Goal: Task Accomplishment & Management: Use online tool/utility

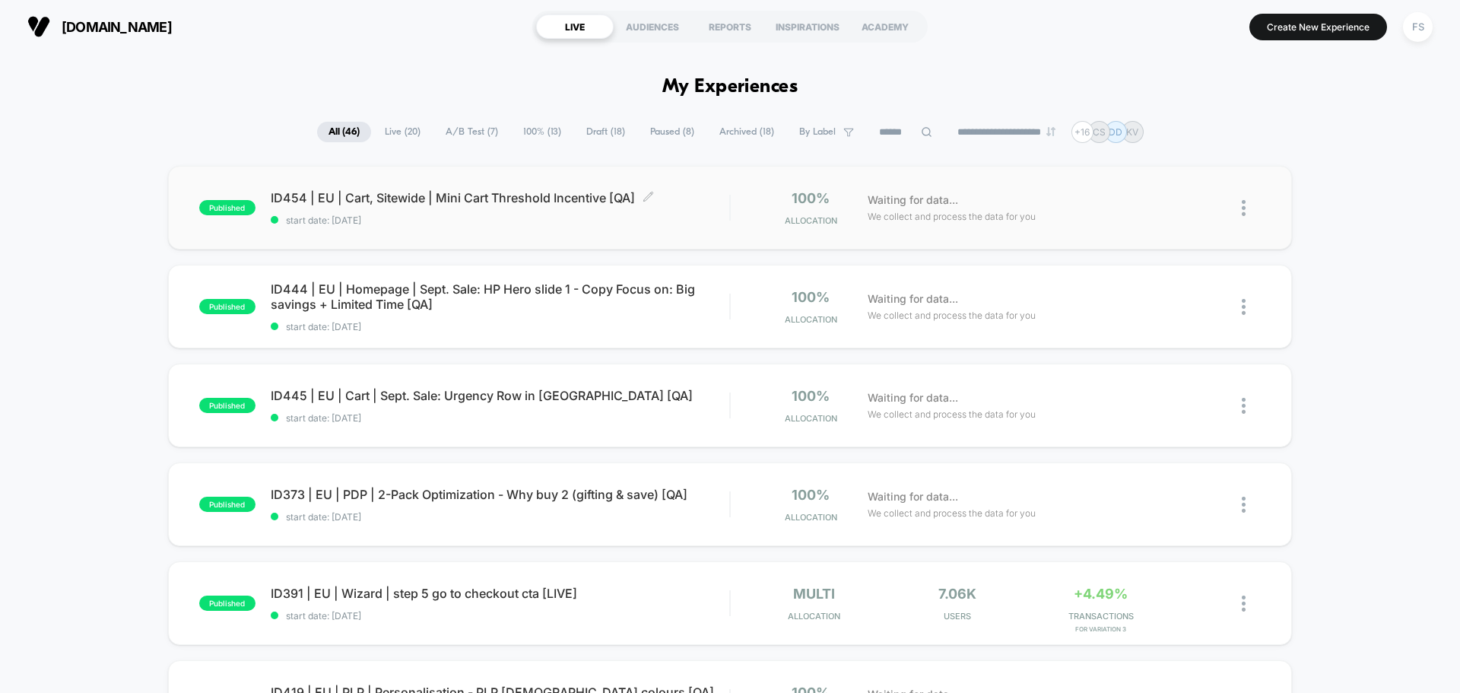
click at [425, 195] on span "ID454 | EU | Cart, Sitewide | Mini Cart Threshold Incentive [QA] Click to edit …" at bounding box center [500, 197] width 458 height 15
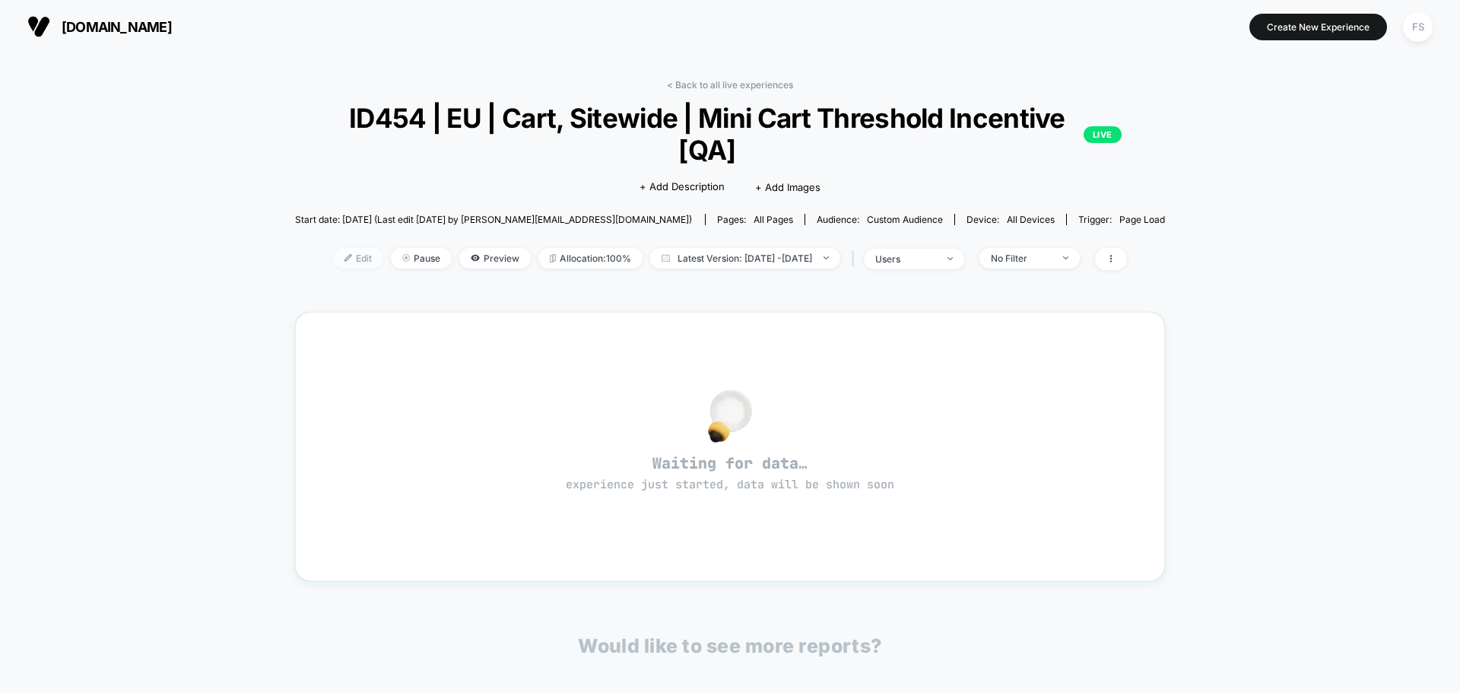
click at [338, 265] on span "Edit" at bounding box center [358, 258] width 50 height 21
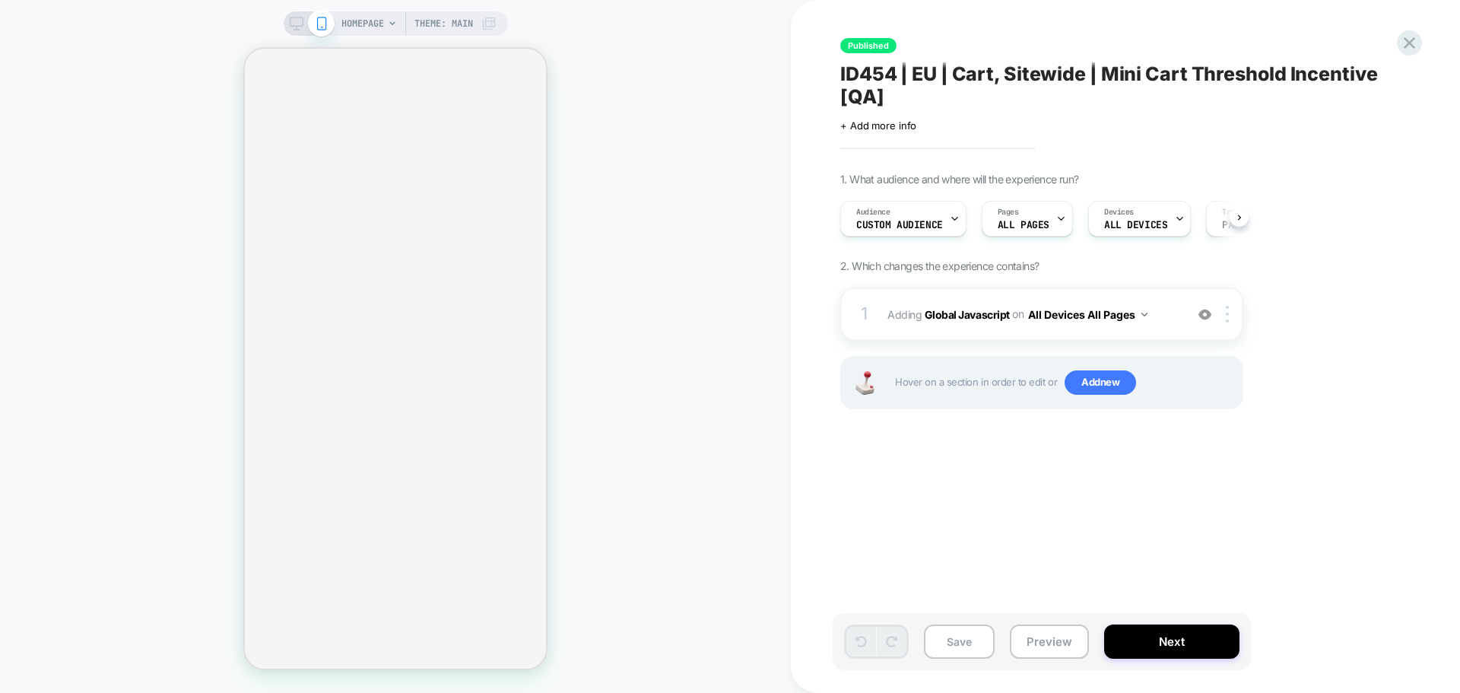
scroll to position [0, 1]
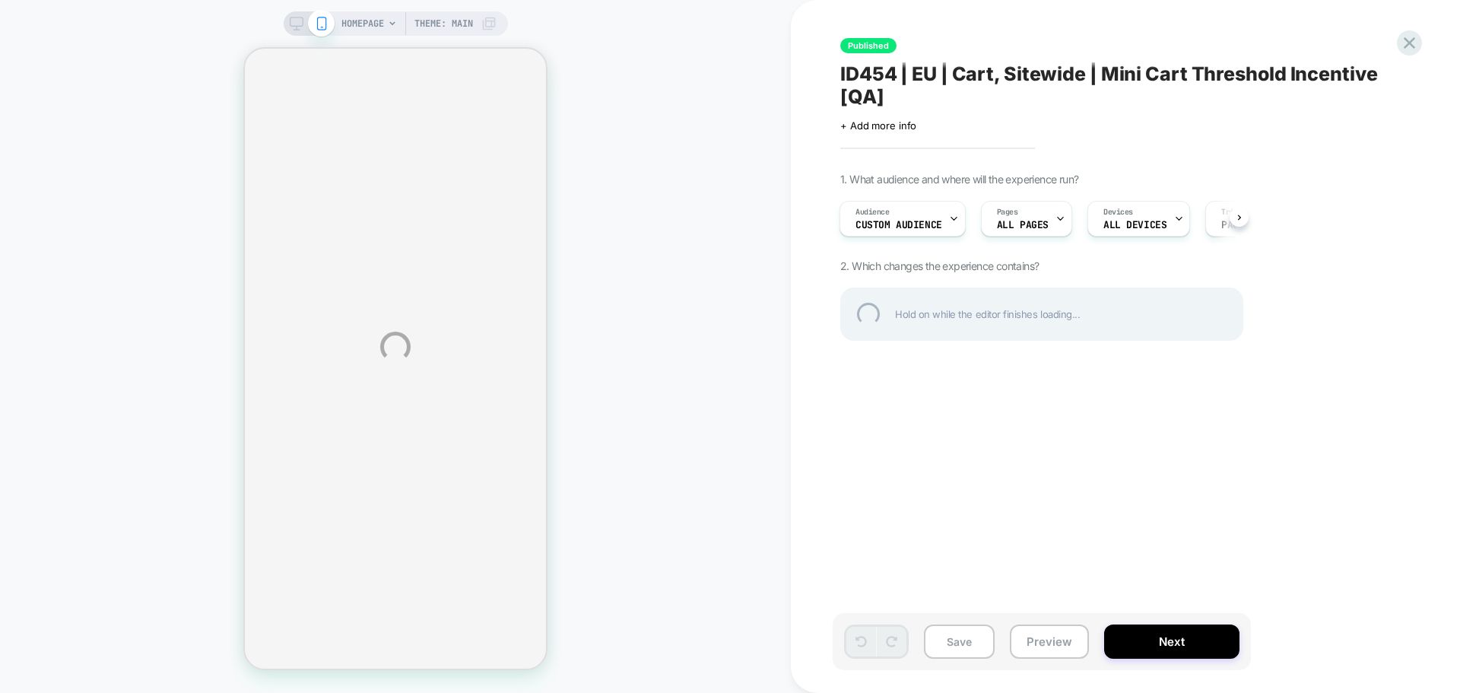
drag, startPoint x: 975, startPoint y: 324, endPoint x: 1315, endPoint y: 297, distance: 340.1
click at [1314, 298] on div "HOMEPAGE Theme: MAIN Published ID454 | EU | Cart, Sitewide | Mini Cart Threshol…" at bounding box center [730, 346] width 1460 height 693
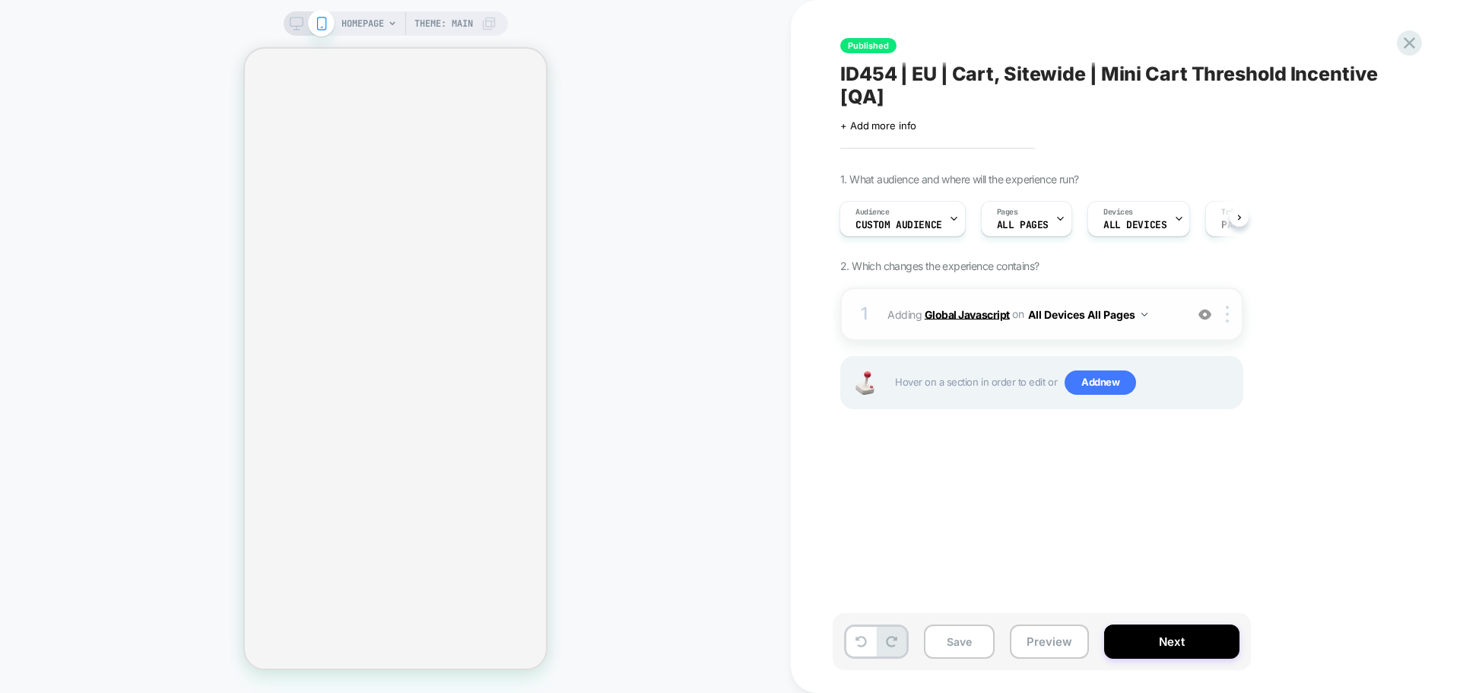
scroll to position [0, 2]
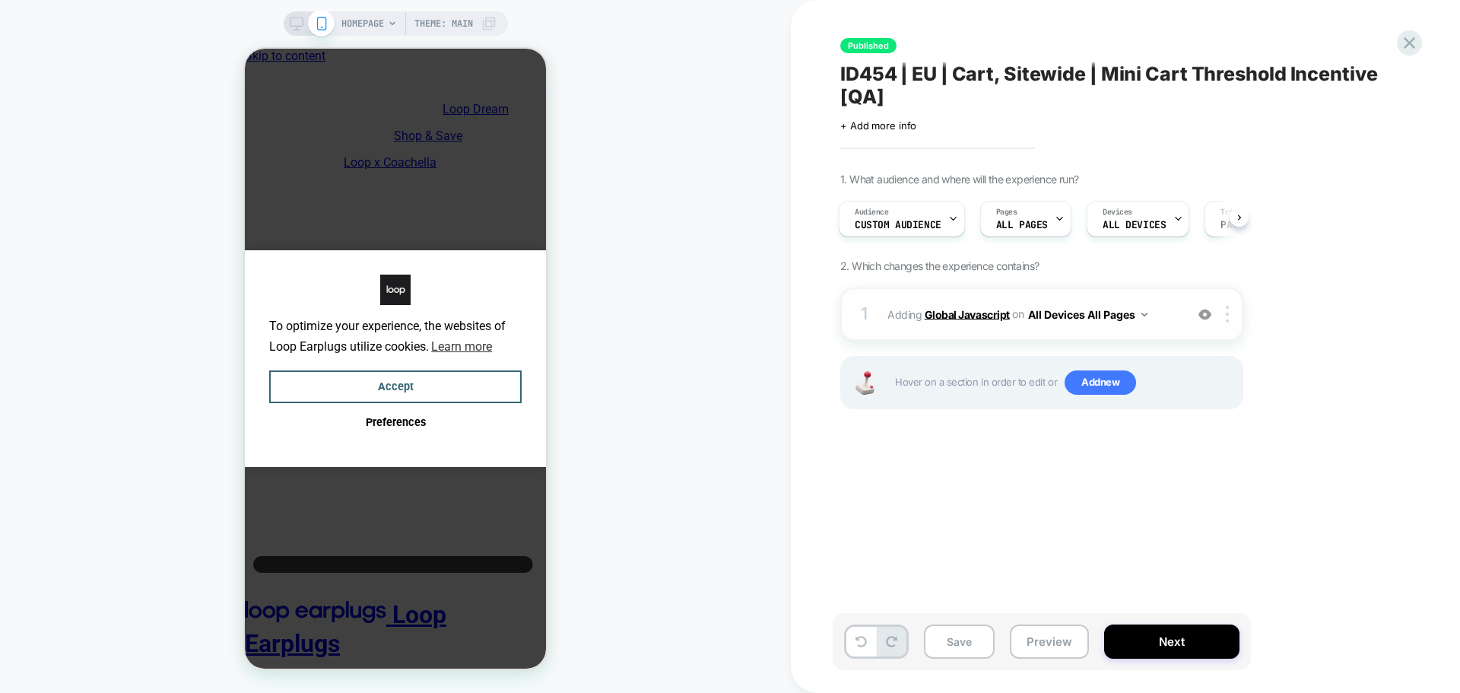
click at [0, 0] on b "Global Javascript" at bounding box center [0, 0] width 0 height 0
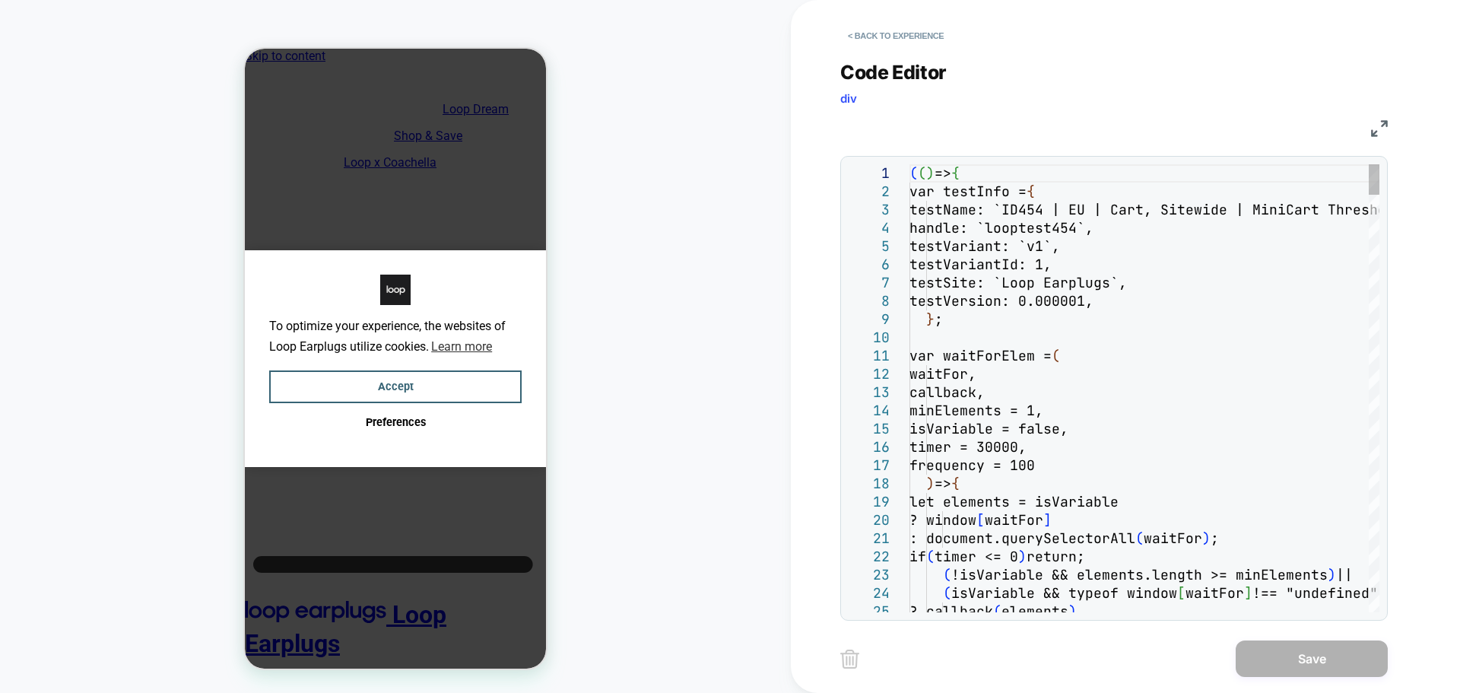
scroll to position [0, 0]
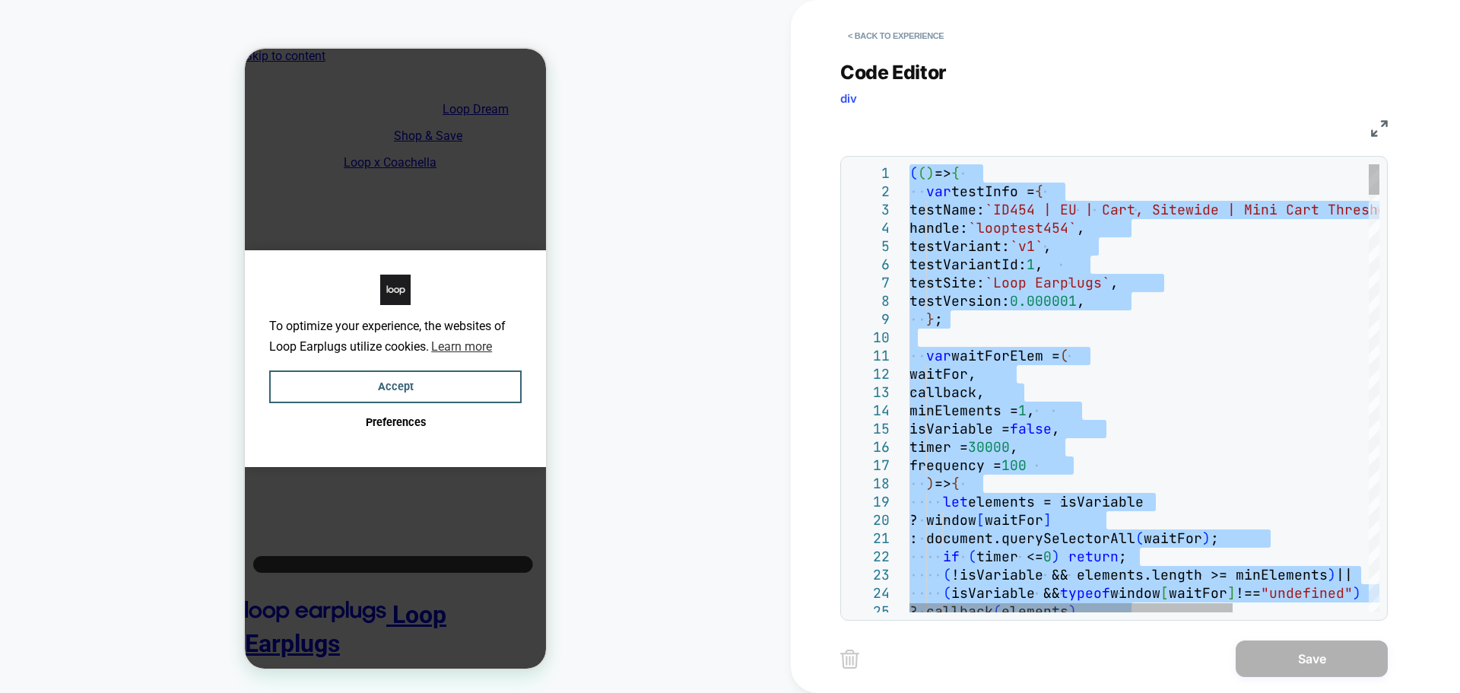
type textarea "**********"
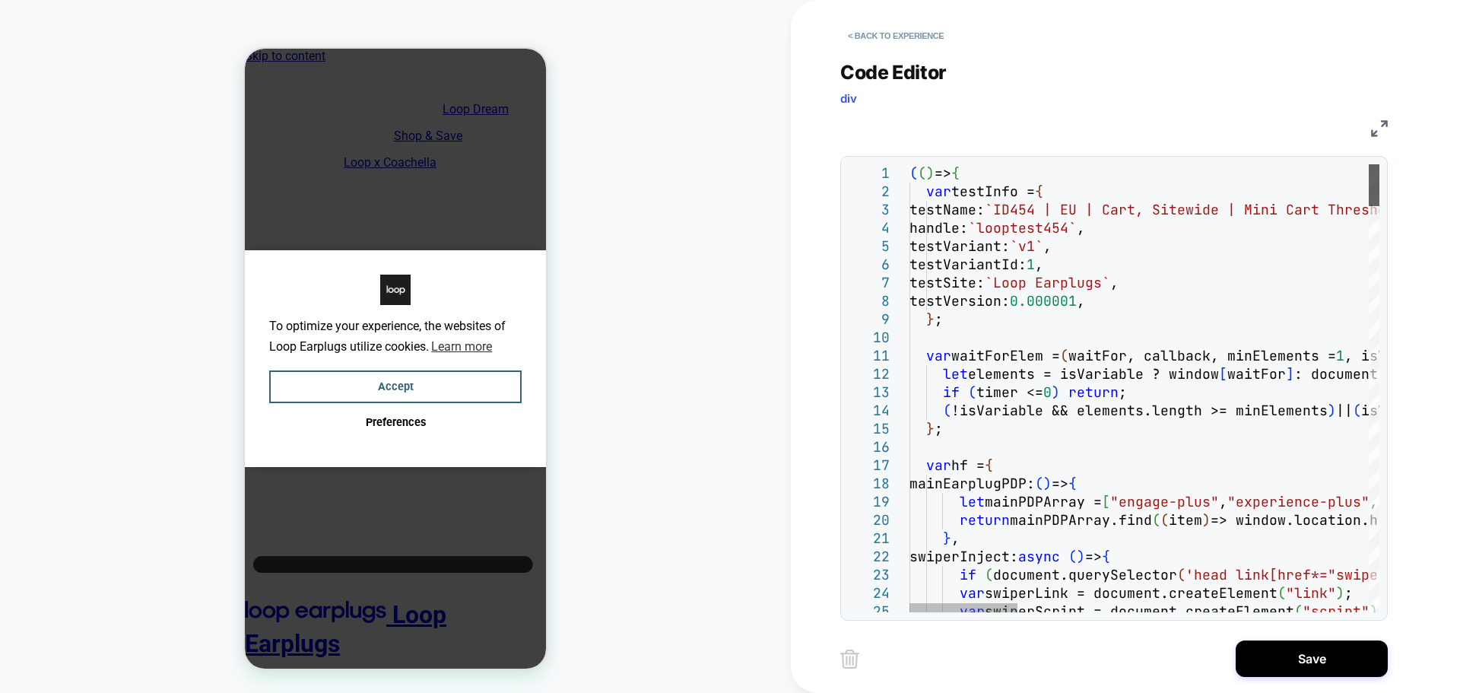
click at [0, 0] on div at bounding box center [0, 0] width 0 height 0
click at [0, 0] on button "Save" at bounding box center [0, 0] width 0 height 0
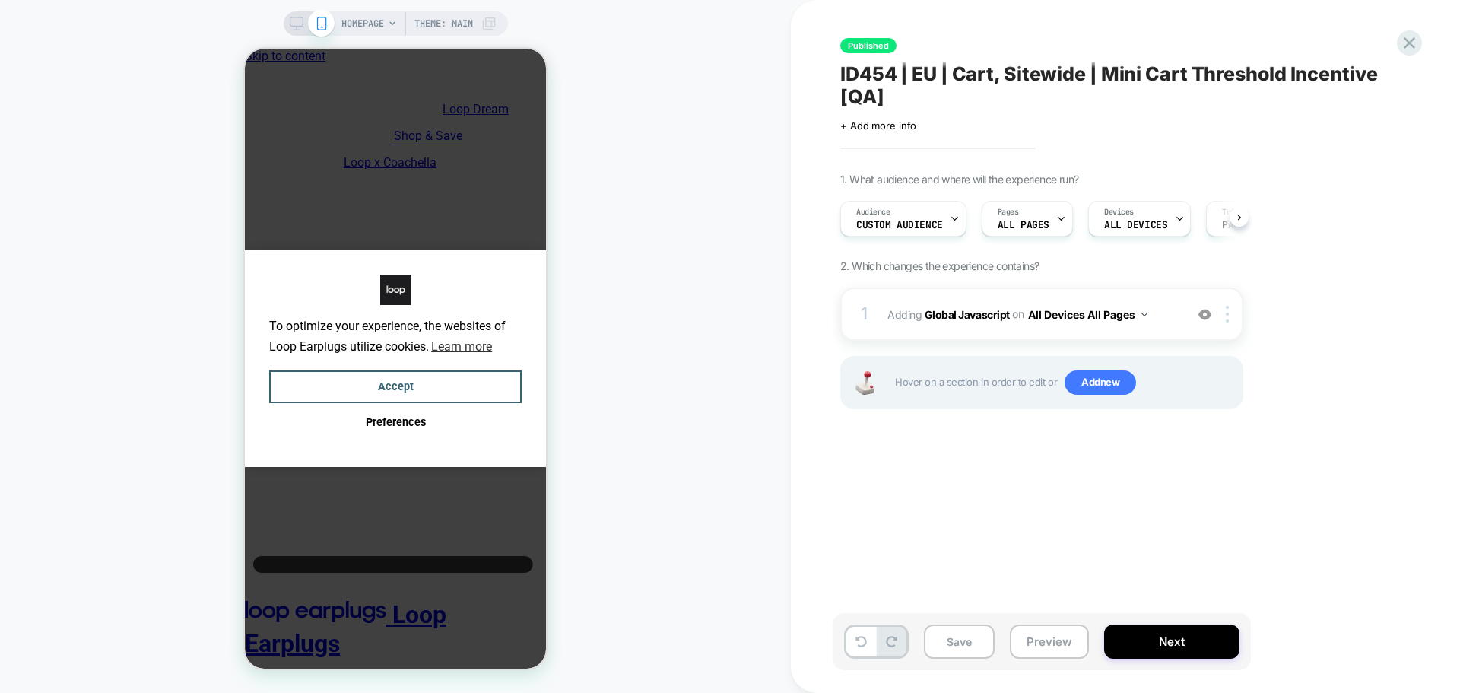
scroll to position [0, 1]
click at [0, 0] on button "Save" at bounding box center [0, 0] width 0 height 0
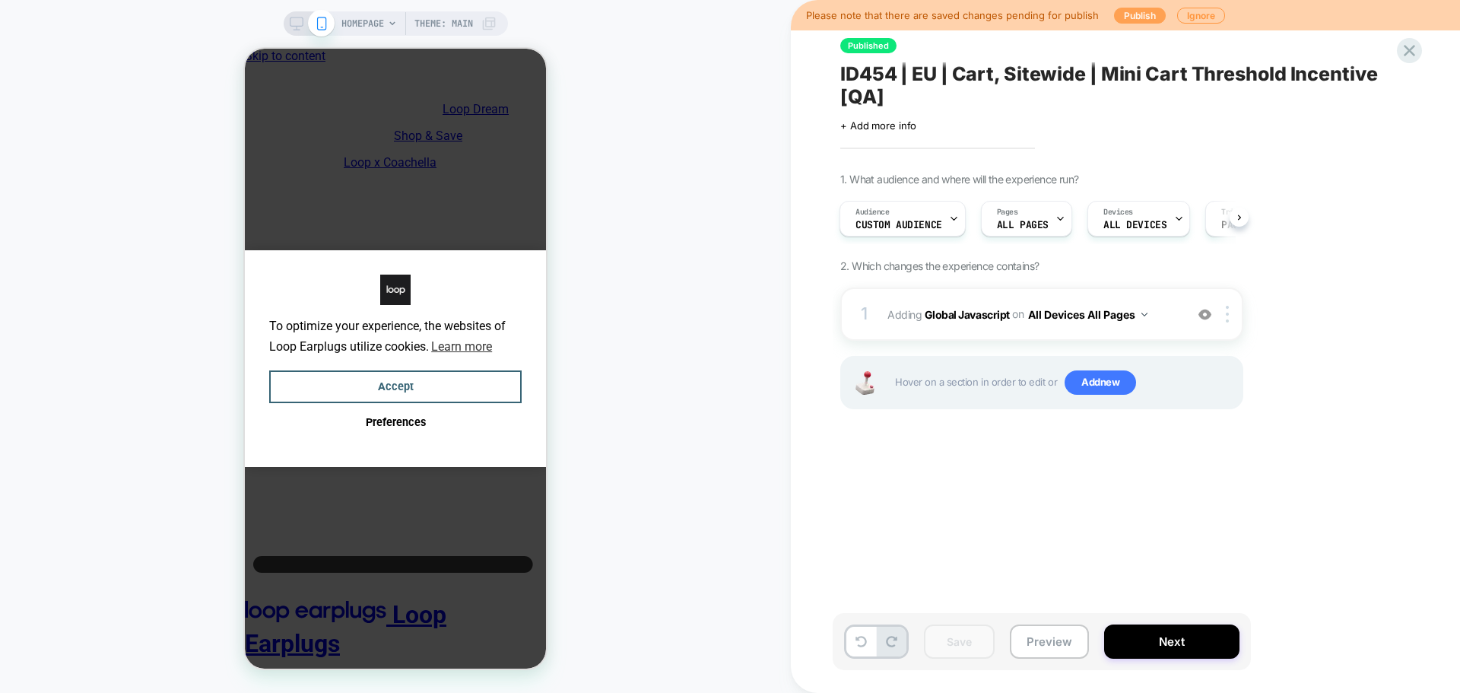
click at [1131, 19] on button "Publish" at bounding box center [1140, 16] width 52 height 16
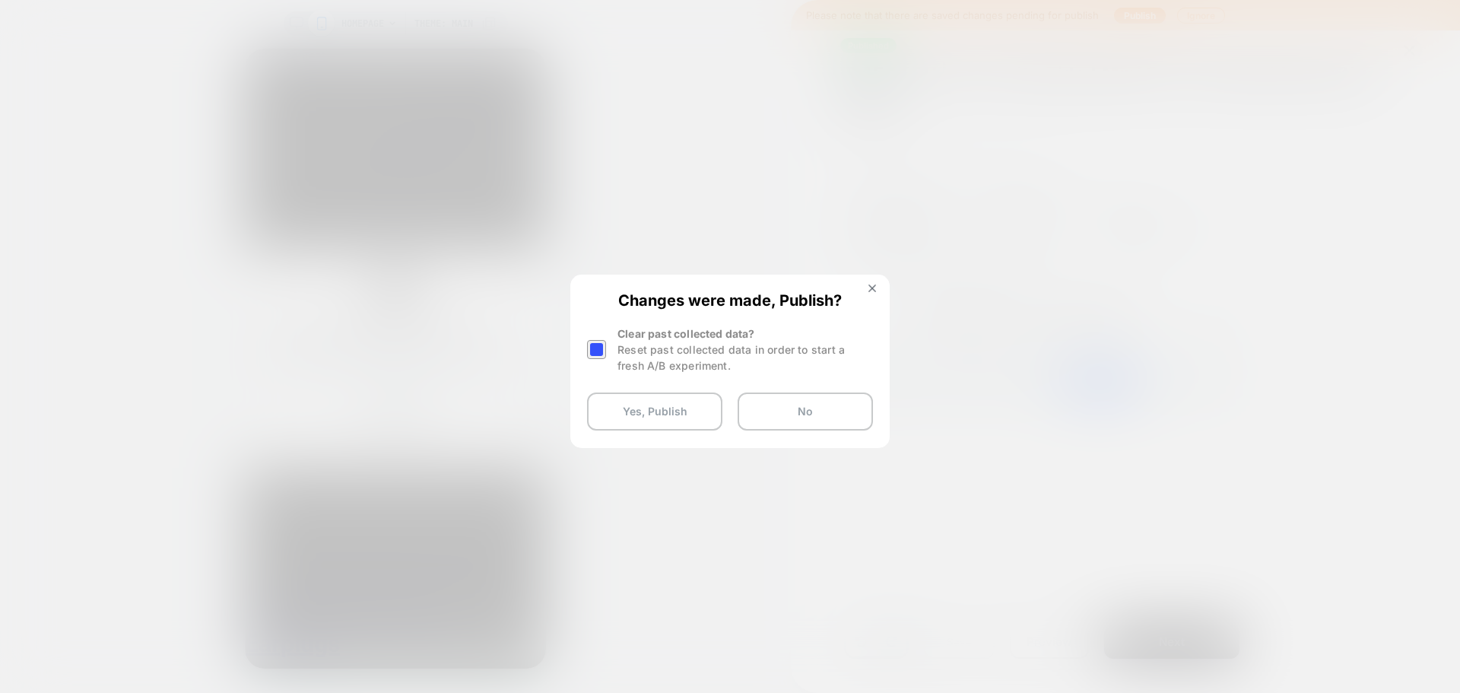
click at [0, 0] on div at bounding box center [0, 0] width 0 height 0
click at [642, 408] on button "Yes, Publish" at bounding box center [654, 411] width 135 height 38
